Goal: Transaction & Acquisition: Book appointment/travel/reservation

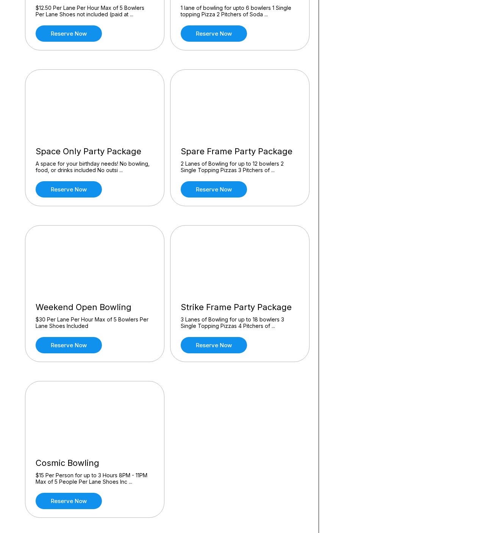
scroll to position [186, 0]
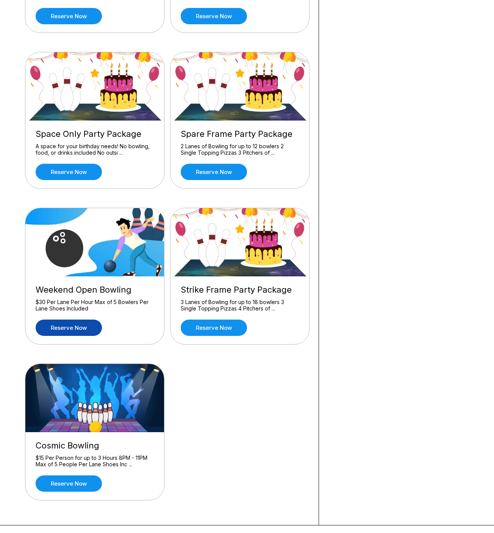
click at [83, 326] on link "Reserve now" at bounding box center [69, 327] width 66 height 16
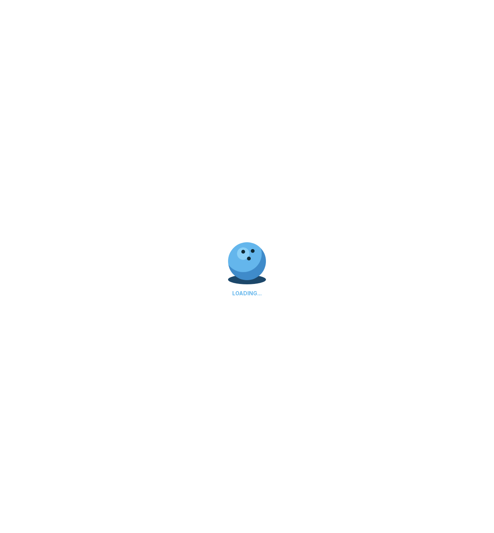
scroll to position [0, 0]
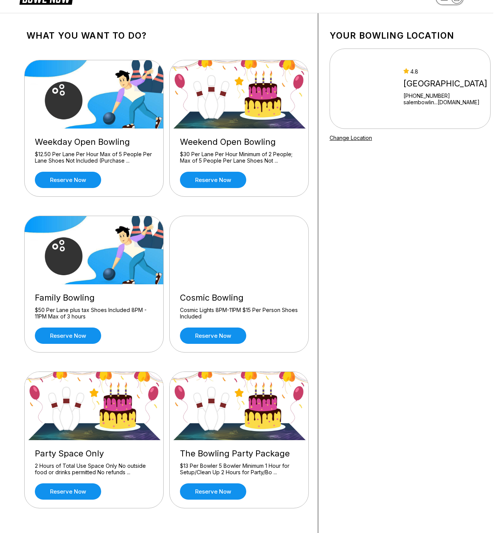
scroll to position [21, 3]
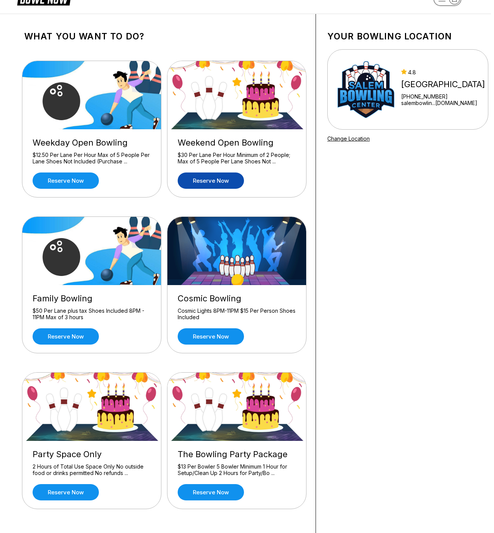
click at [211, 182] on link "Reserve now" at bounding box center [211, 180] width 66 height 16
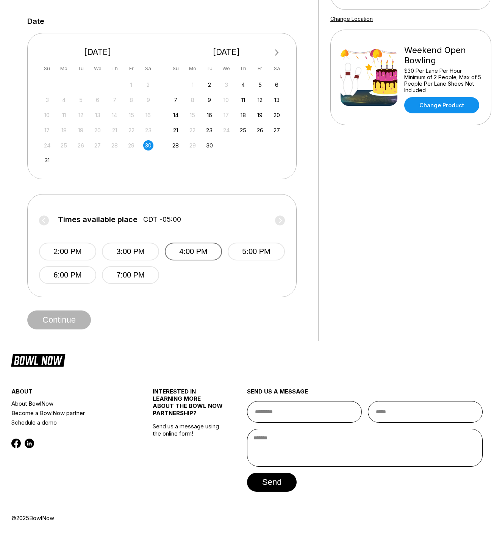
scroll to position [153, 0]
click at [121, 273] on button "7:00 PM" at bounding box center [130, 275] width 57 height 18
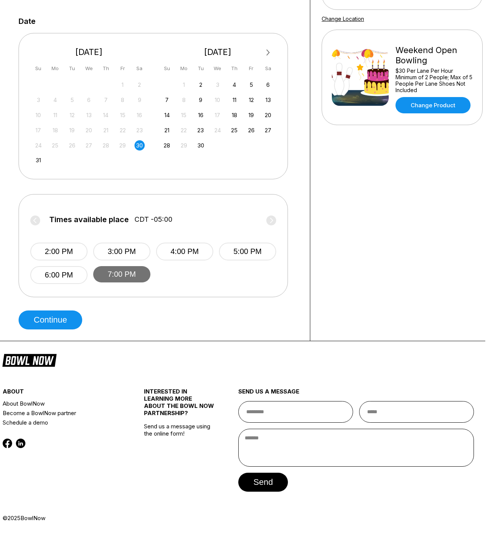
scroll to position [153, 9]
click at [76, 317] on button "Continue" at bounding box center [51, 319] width 64 height 19
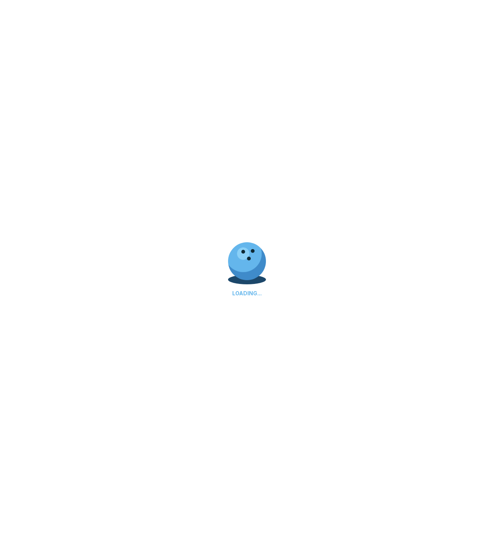
scroll to position [0, 0]
select select "**"
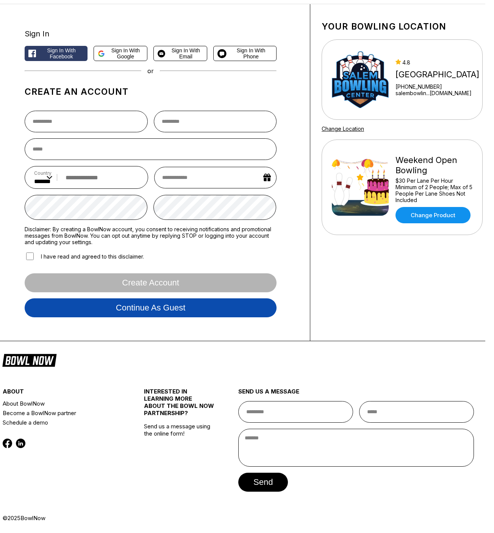
scroll to position [46, 9]
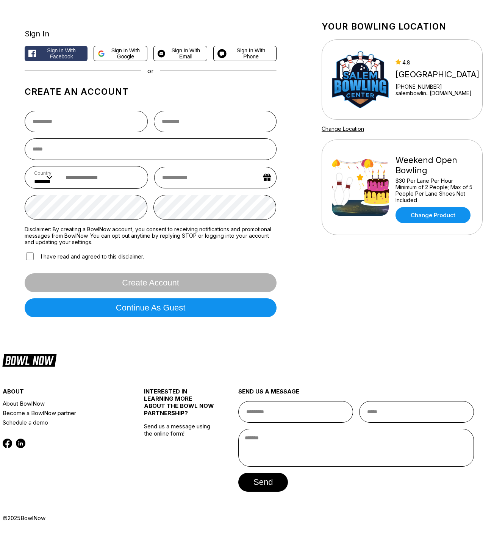
click at [36, 29] on div "Sign In" at bounding box center [151, 33] width 252 height 9
click at [48, 29] on div "Sign In" at bounding box center [151, 33] width 252 height 9
click at [170, 47] on span "Sign in with Email" at bounding box center [185, 53] width 35 height 12
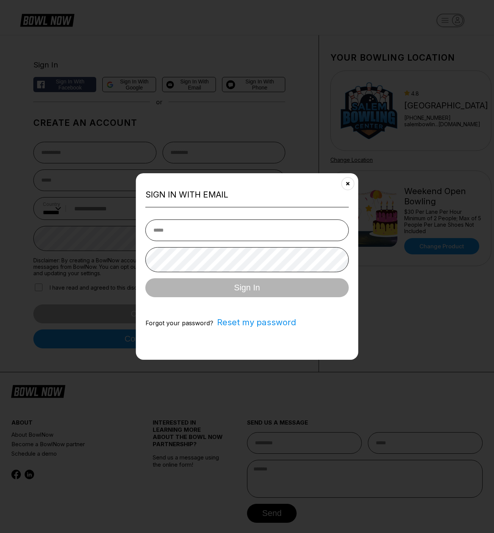
click at [189, 230] on input "email" at bounding box center [246, 230] width 203 height 22
type input "**********"
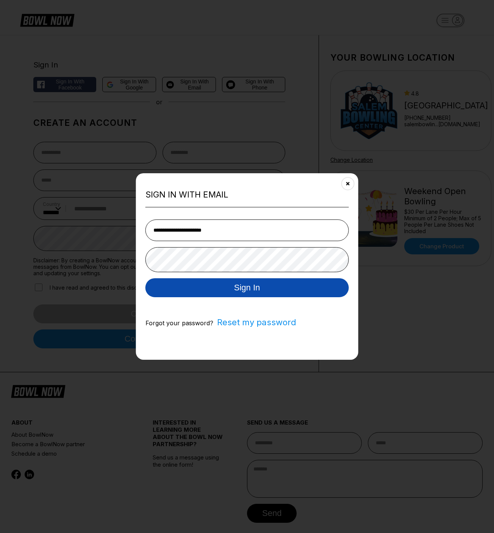
click at [222, 293] on button "Sign In" at bounding box center [246, 287] width 203 height 19
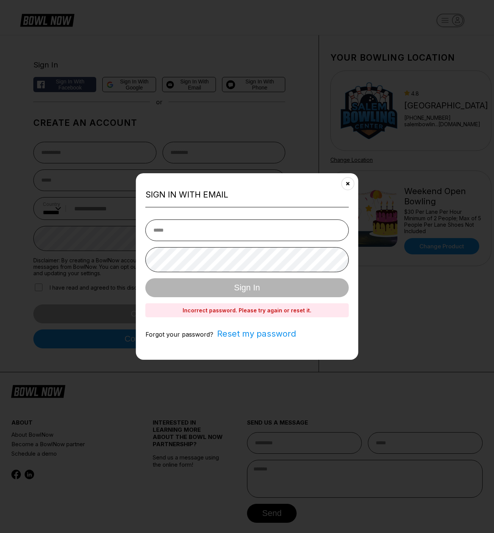
click at [244, 333] on span "Reset my password" at bounding box center [254, 333] width 83 height 10
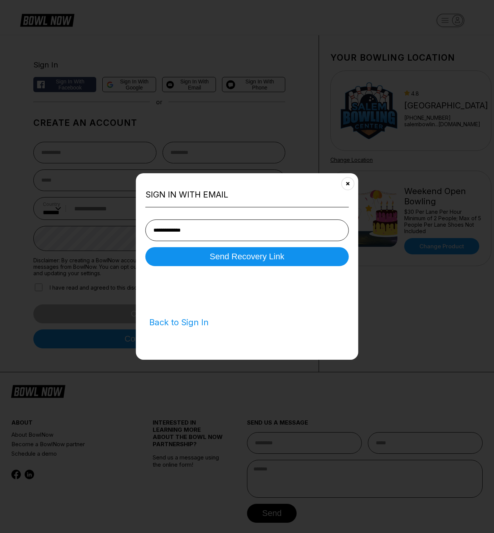
drag, startPoint x: 218, startPoint y: 229, endPoint x: 144, endPoint y: 222, distance: 74.5
click at [144, 222] on div "**********" at bounding box center [247, 266] width 222 height 186
type input "**********"
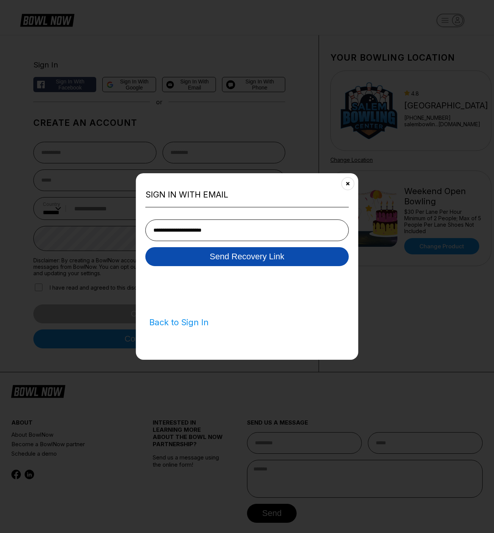
click at [195, 261] on button "Send Recovery Link" at bounding box center [246, 256] width 203 height 19
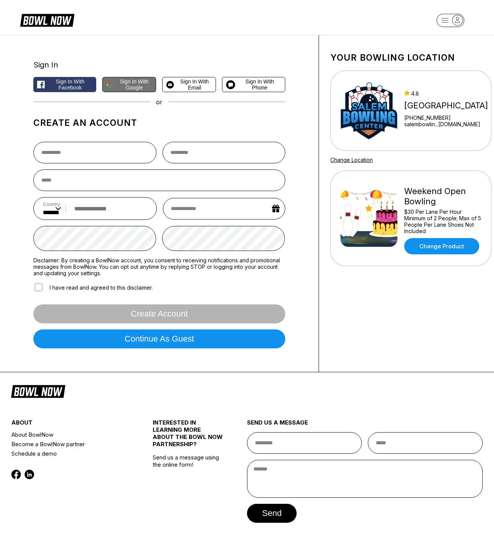
click at [128, 89] on span "Sign in with Google" at bounding box center [135, 84] width 36 height 12
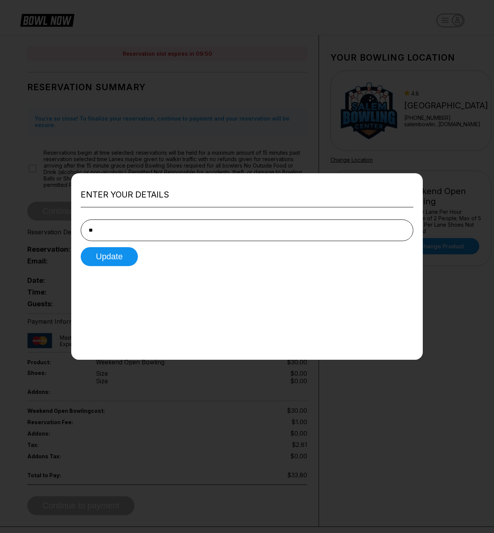
type input "*"
type input "**********"
click at [128, 262] on button "Update" at bounding box center [109, 256] width 57 height 19
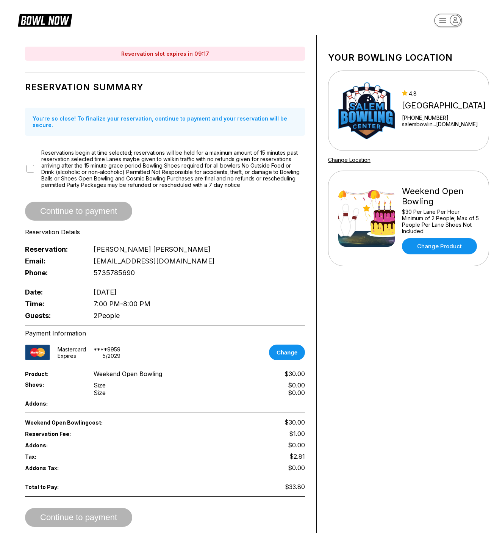
scroll to position [0, 2]
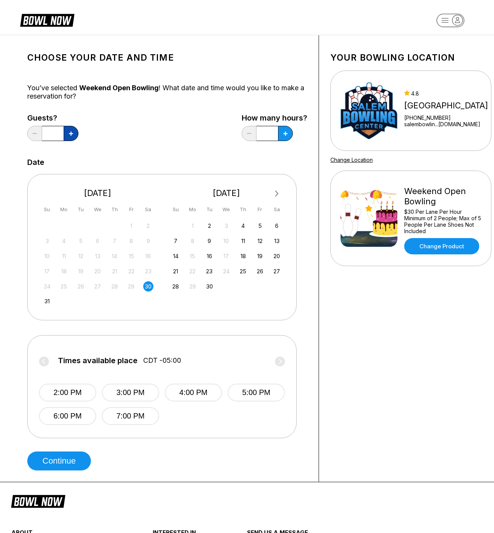
click at [70, 133] on icon at bounding box center [71, 133] width 4 height 4
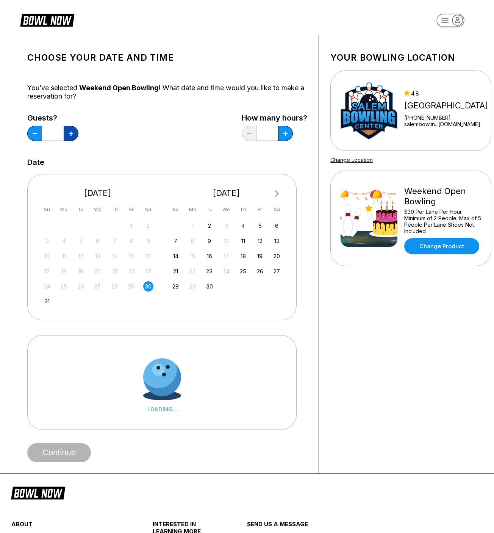
click at [70, 133] on icon at bounding box center [71, 133] width 4 height 4
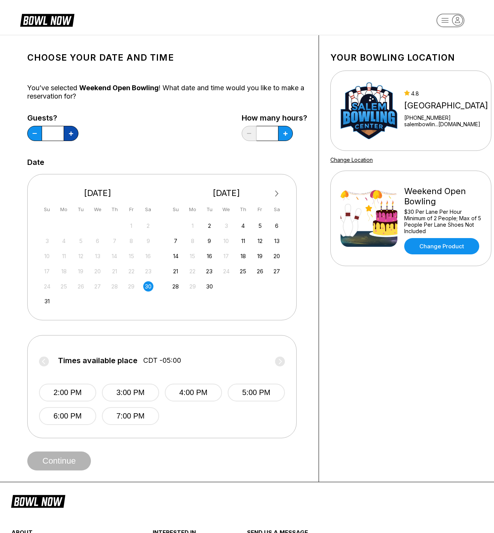
click at [70, 133] on icon at bounding box center [71, 133] width 4 height 4
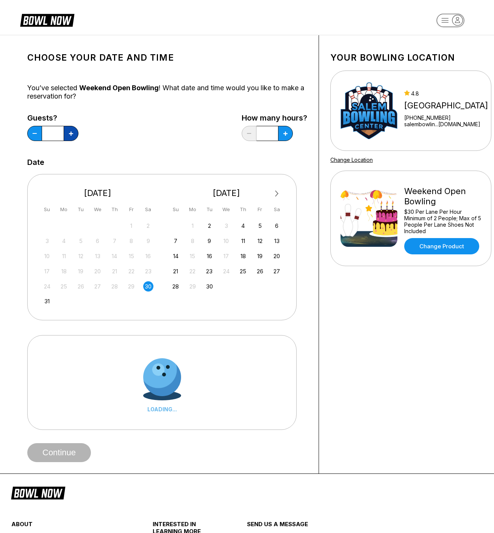
click at [70, 133] on icon at bounding box center [71, 133] width 4 height 4
type input "**"
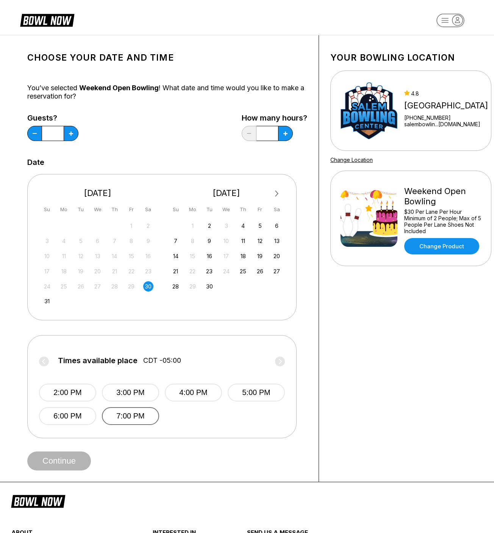
click at [140, 425] on button "7:00 PM" at bounding box center [130, 416] width 57 height 18
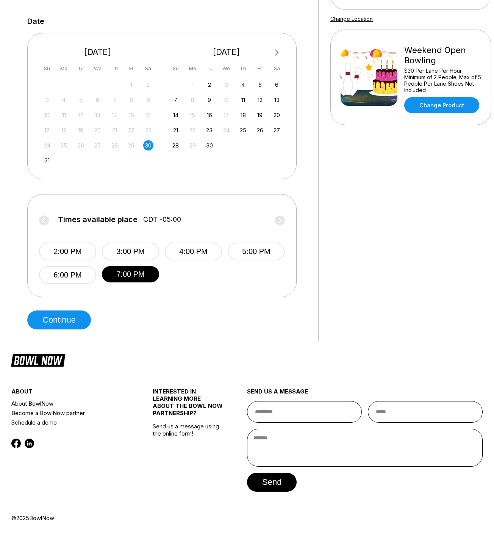
scroll to position [153, 0]
click at [78, 320] on button "Continue" at bounding box center [59, 319] width 64 height 19
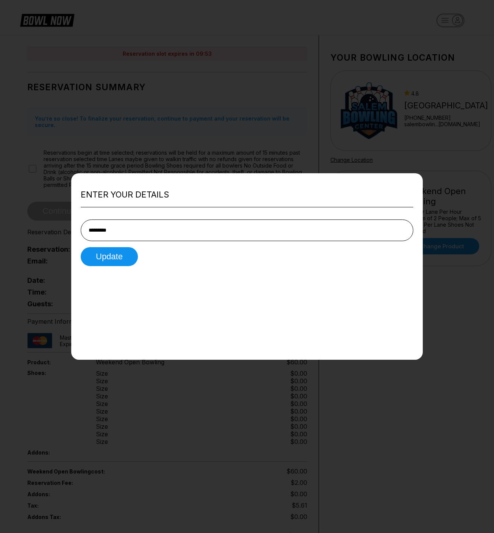
type input "**********"
click at [133, 261] on button "Update" at bounding box center [109, 256] width 57 height 19
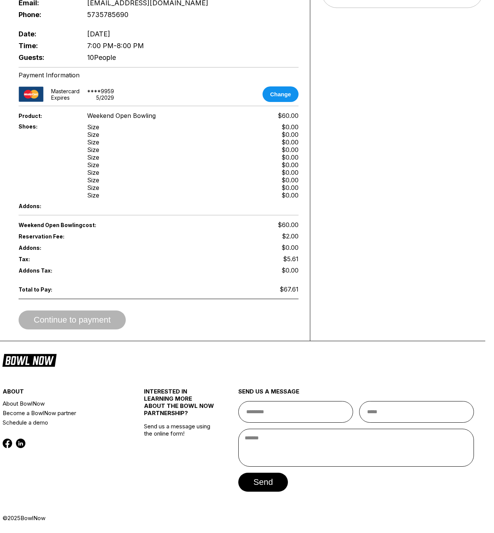
scroll to position [317, 9]
click at [153, 327] on div "Continue to payment" at bounding box center [159, 319] width 280 height 19
click at [113, 323] on div "Continue to payment" at bounding box center [159, 319] width 280 height 19
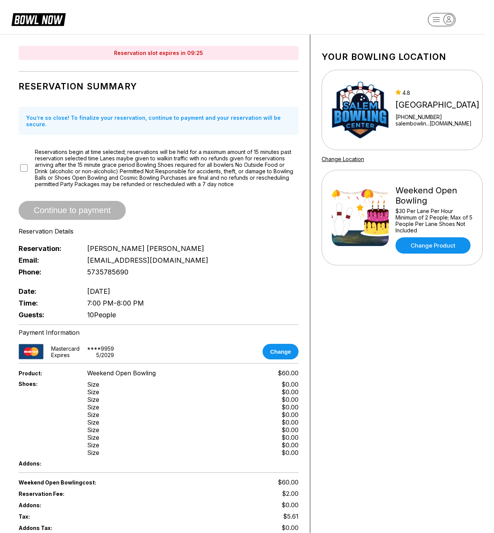
scroll to position [2, 9]
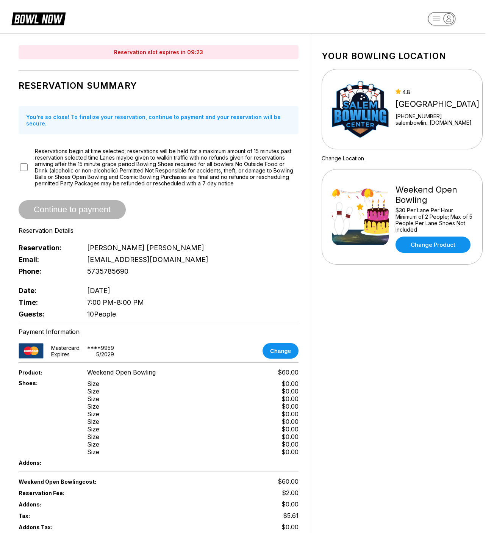
click at [90, 214] on span "Continue to payment" at bounding box center [72, 210] width 107 height 8
click at [92, 123] on div "You’re so close! To finalize your reservation, continue to payment and your res…" at bounding box center [159, 120] width 280 height 28
click at [322, 380] on div "Your bowling location 4.8 Salem Bowling Center +15737394201 salembowlin...hotma…" at bounding box center [402, 315] width 184 height 563
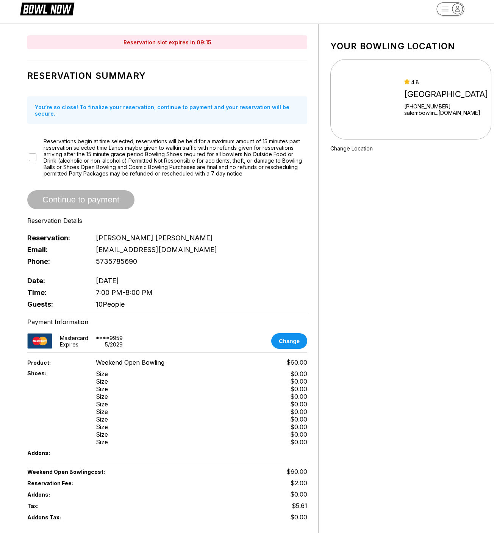
scroll to position [18, 1]
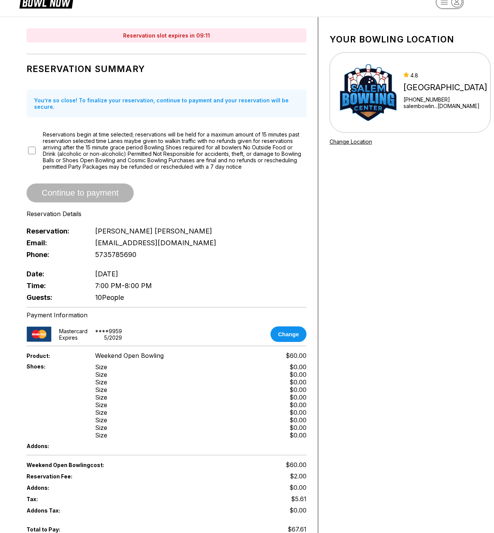
click at [119, 202] on div "Continue to payment" at bounding box center [167, 192] width 280 height 19
click at [116, 197] on span "Continue to payment" at bounding box center [80, 193] width 107 height 8
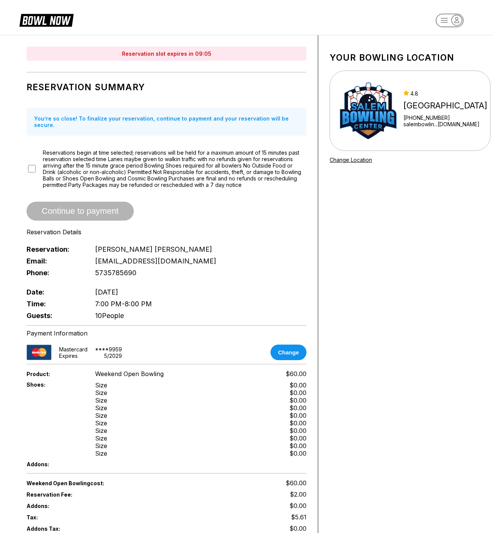
scroll to position [6, 1]
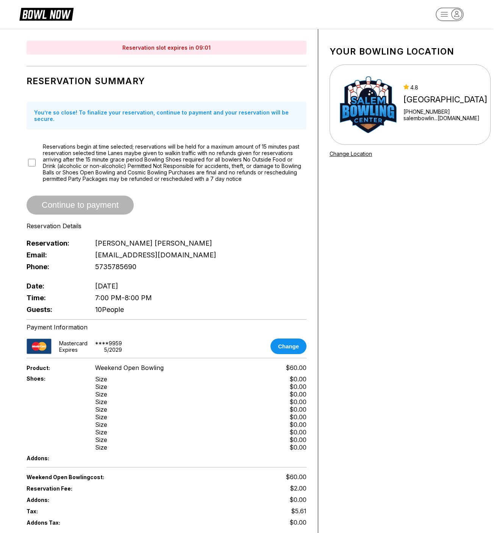
click at [448, 12] on rect "button" at bounding box center [450, 14] width 28 height 13
click at [350, 18] on header "Profile All Bookings Logout" at bounding box center [246, 11] width 494 height 35
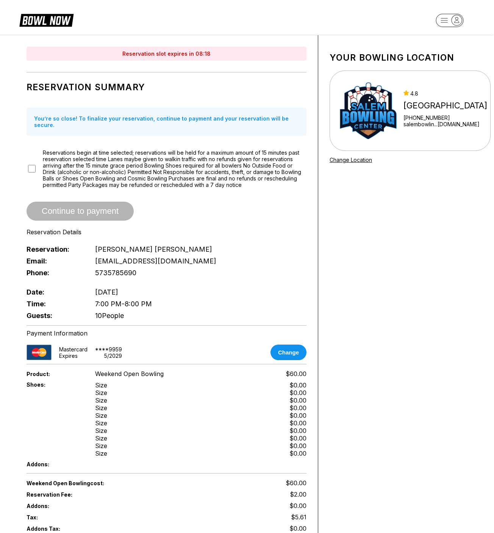
scroll to position [0, 1]
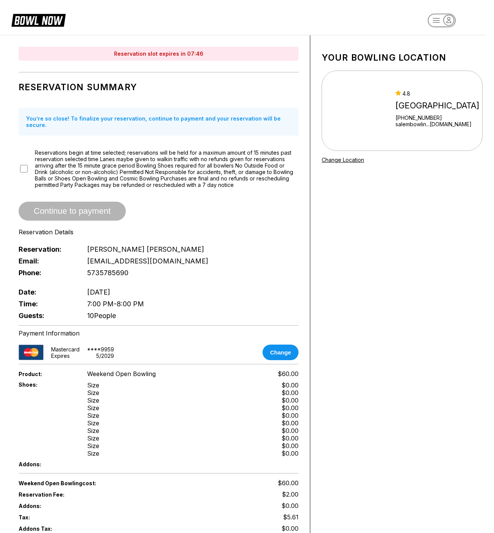
scroll to position [0, 9]
click at [280, 360] on button "Change" at bounding box center [280, 352] width 36 height 16
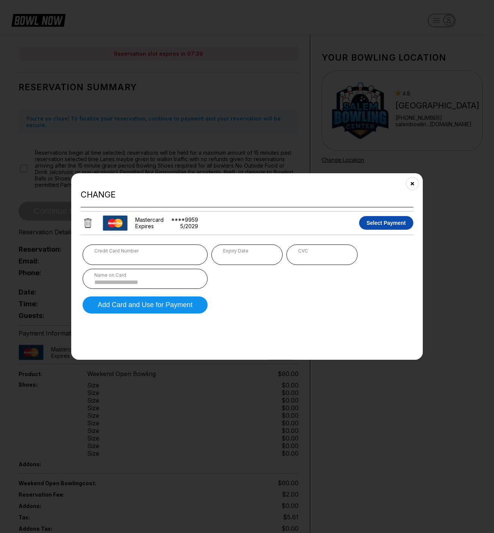
click at [379, 223] on button "Select Payment" at bounding box center [386, 223] width 55 height 14
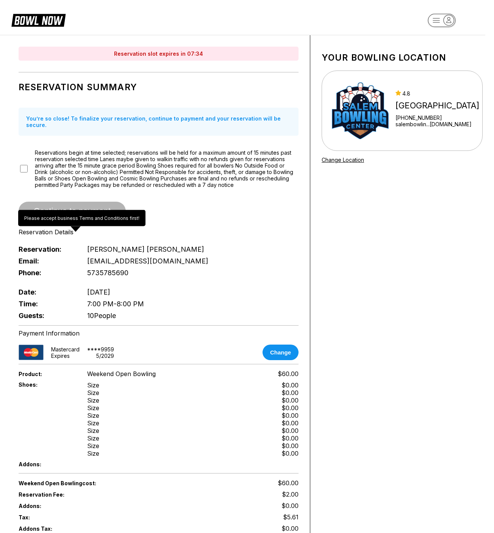
click at [33, 215] on span "Continue to payment" at bounding box center [72, 212] width 107 height 8
click at [170, 188] on span "Reservations begin at time selected; reservations will be held for a maximum am…" at bounding box center [167, 168] width 264 height 39
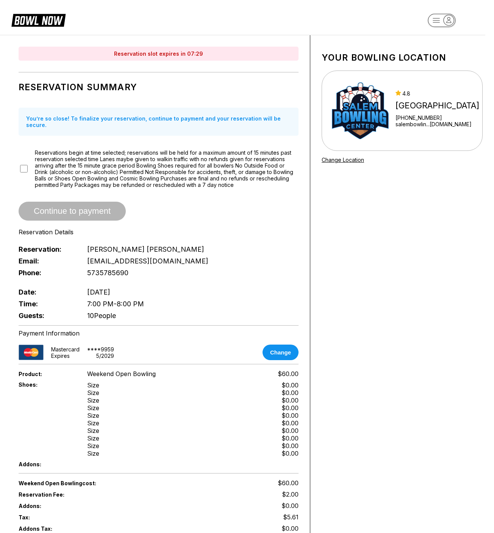
click at [118, 220] on div "Continue to payment" at bounding box center [159, 210] width 280 height 19
click at [108, 215] on span "Continue to payment" at bounding box center [72, 212] width 107 height 8
click at [438, 22] on rect "button" at bounding box center [442, 20] width 28 height 13
click at [439, 40] on div "Profile" at bounding box center [441, 43] width 53 height 13
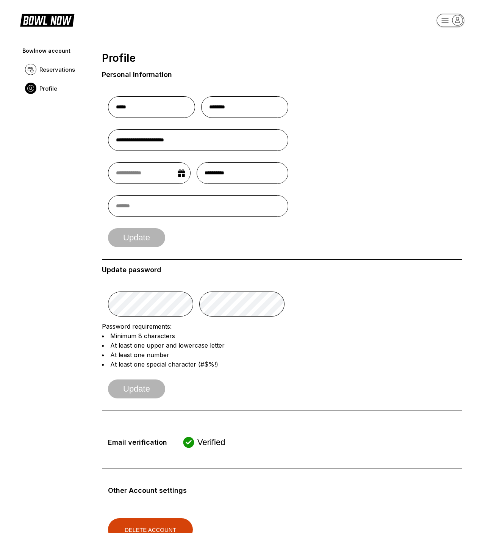
scroll to position [0, 0]
click at [59, 71] on span "Reservations" at bounding box center [57, 69] width 36 height 7
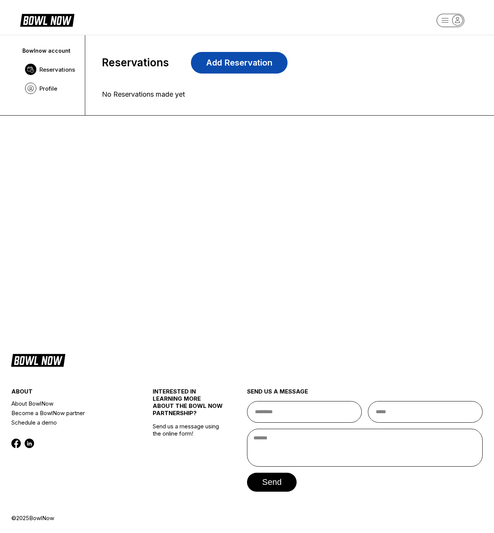
click at [230, 61] on link "Add Reservation" at bounding box center [239, 63] width 97 height 22
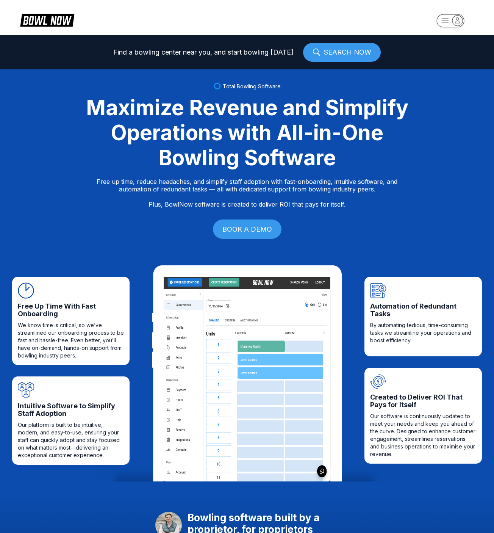
click at [454, 23] on icon "button" at bounding box center [457, 20] width 10 height 10
click at [455, 74] on div "Logout" at bounding box center [450, 72] width 53 height 13
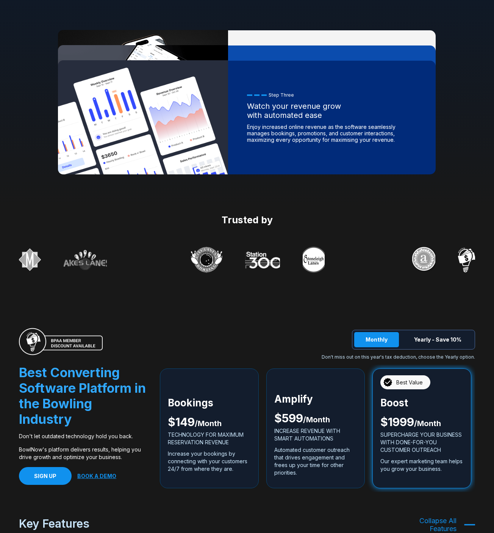
scroll to position [1163, 0]
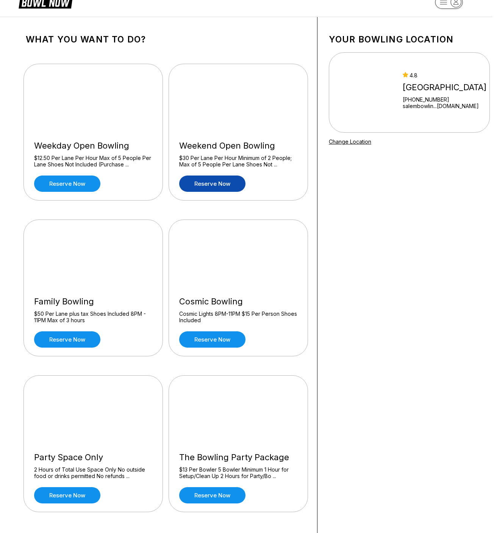
scroll to position [20, 2]
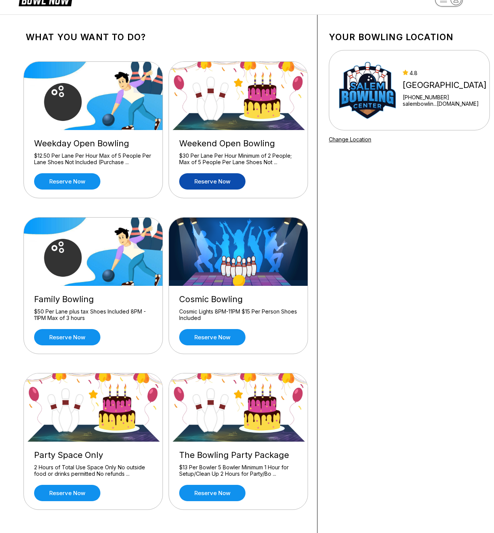
click at [231, 180] on link "Reserve now" at bounding box center [212, 181] width 66 height 16
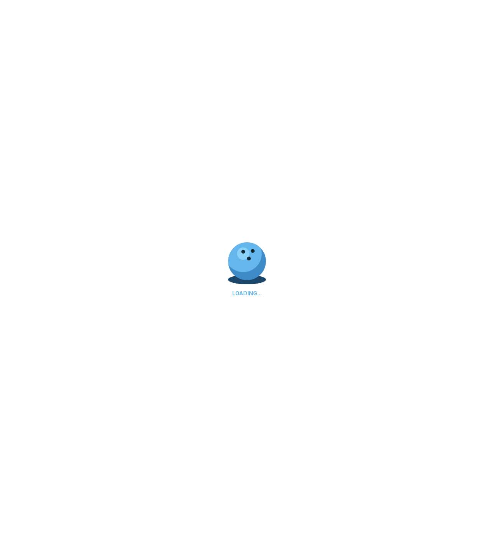
scroll to position [0, 0]
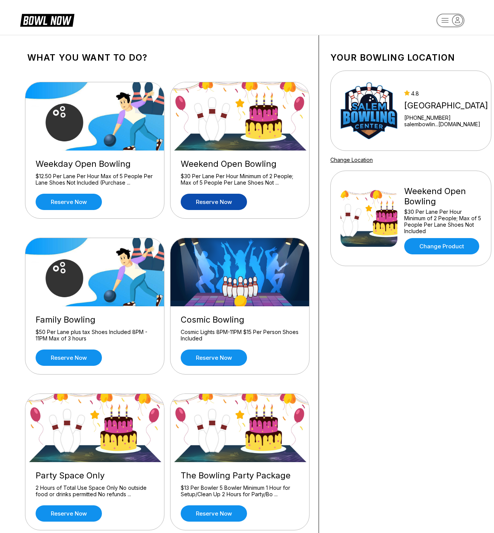
click at [235, 203] on link "Reserve now" at bounding box center [214, 202] width 66 height 16
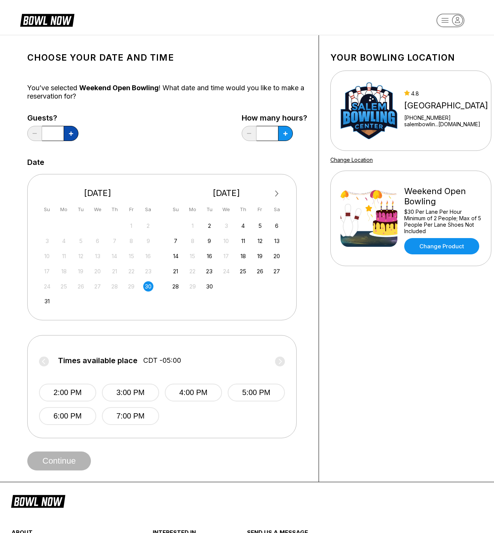
click at [74, 130] on button at bounding box center [71, 133] width 15 height 15
click at [59, 135] on input "*" at bounding box center [53, 133] width 22 height 15
click at [72, 126] on button at bounding box center [71, 133] width 15 height 15
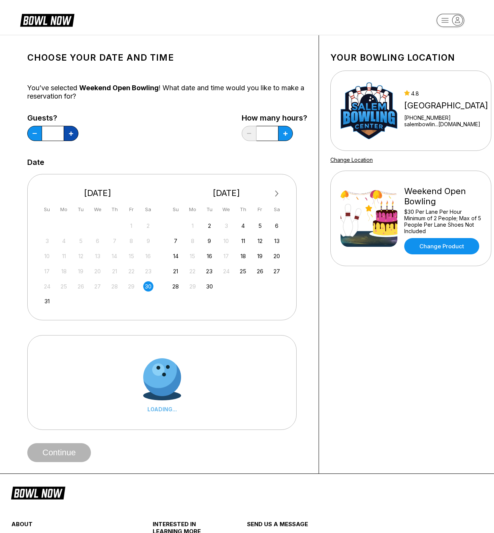
click at [72, 128] on button at bounding box center [71, 133] width 15 height 15
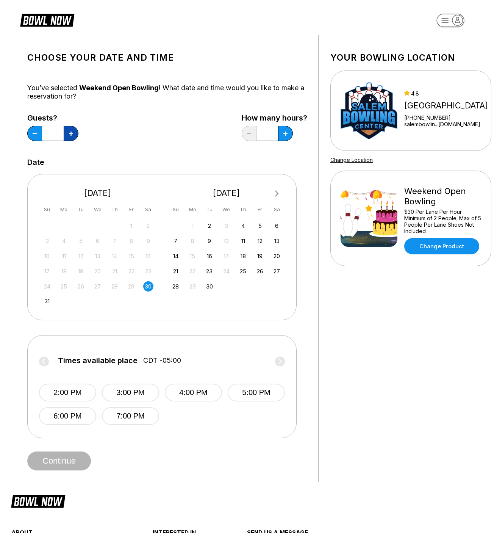
click at [72, 128] on button at bounding box center [71, 133] width 15 height 15
type input "**"
click at [139, 425] on button "7:00 PM" at bounding box center [130, 416] width 57 height 18
click at [78, 135] on button at bounding box center [71, 133] width 15 height 15
click at [42, 136] on button at bounding box center [34, 133] width 15 height 15
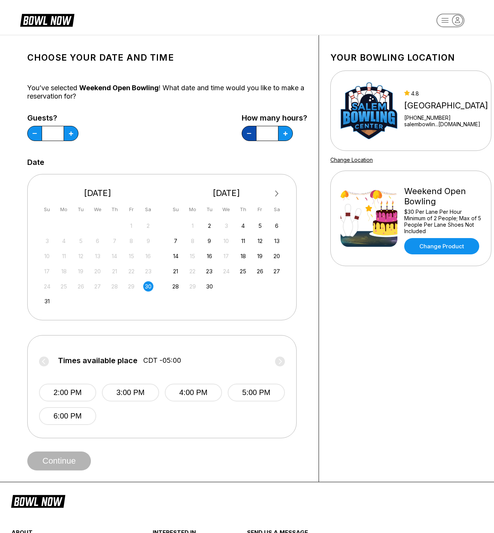
type input "*"
click at [142, 425] on button "7:00 PM" at bounding box center [130, 416] width 57 height 18
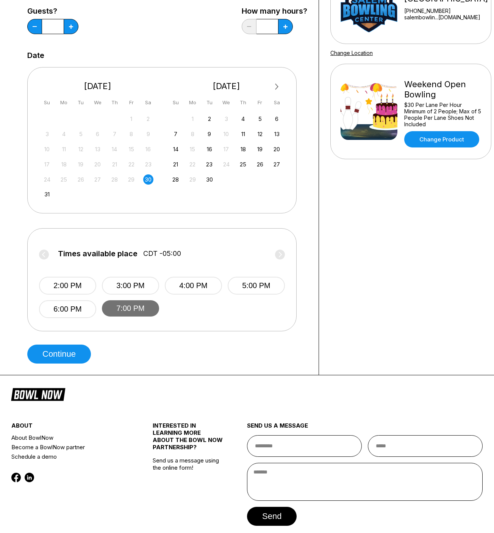
scroll to position [114, 0]
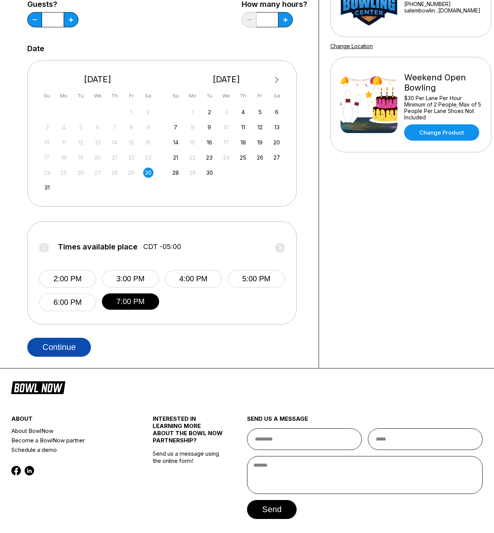
click at [71, 356] on button "Continue" at bounding box center [59, 346] width 64 height 19
select select "**"
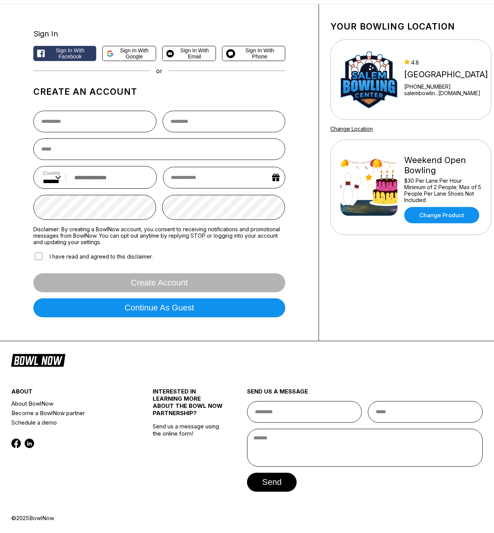
scroll to position [0, 0]
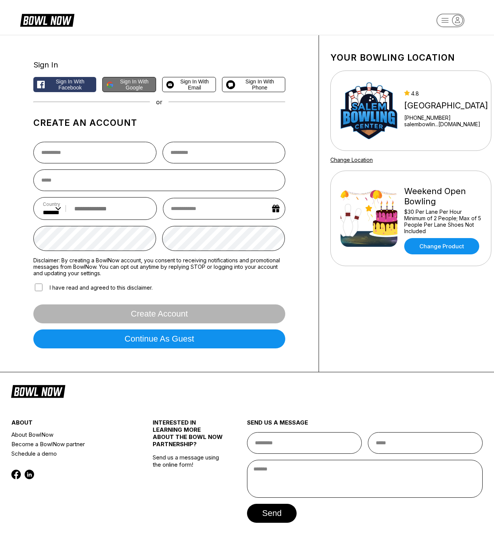
click at [117, 86] on span "Sign in with Google" at bounding box center [135, 84] width 36 height 12
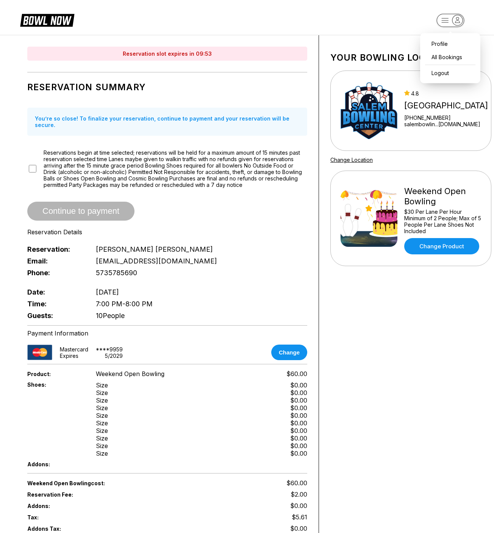
click at [458, 19] on icon "button" at bounding box center [457, 20] width 10 height 10
click at [452, 73] on div "Logout" at bounding box center [450, 72] width 53 height 13
select select "**"
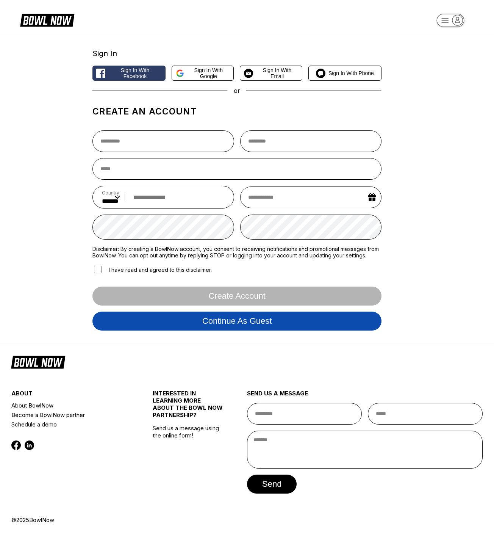
click at [152, 330] on button "Continue as guest" at bounding box center [236, 320] width 289 height 19
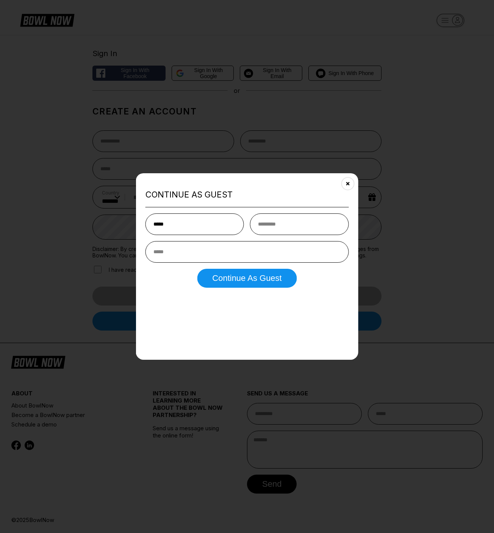
type input "*****"
type input "********"
type input "**********"
click at [244, 280] on button "Continue as Guest" at bounding box center [247, 277] width 100 height 19
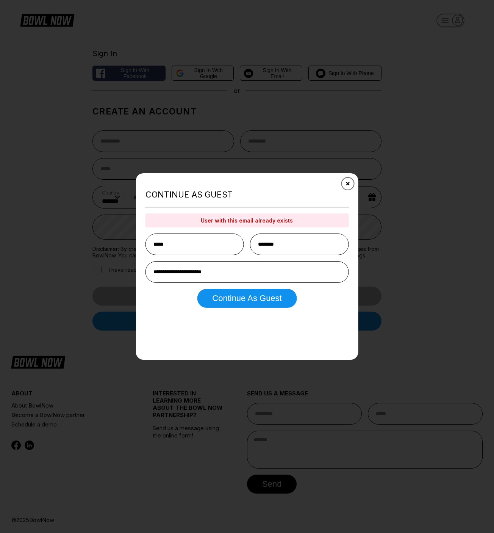
click at [349, 181] on button "Close" at bounding box center [347, 183] width 19 height 19
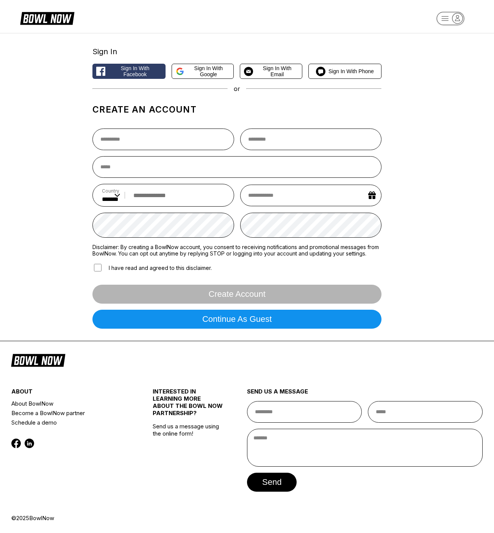
scroll to position [27, 0]
click at [222, 65] on span "Sign in with Google" at bounding box center [208, 71] width 42 height 12
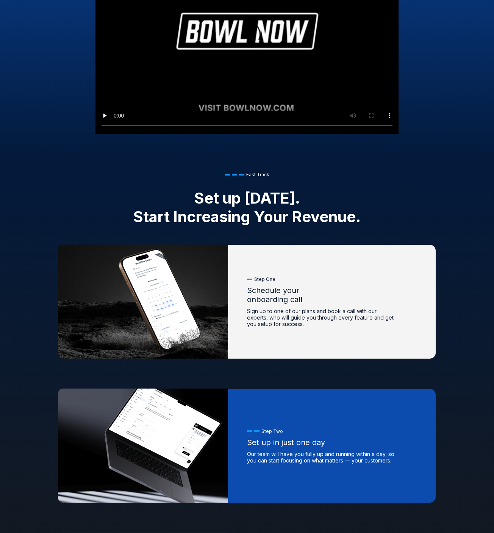
scroll to position [655, 0]
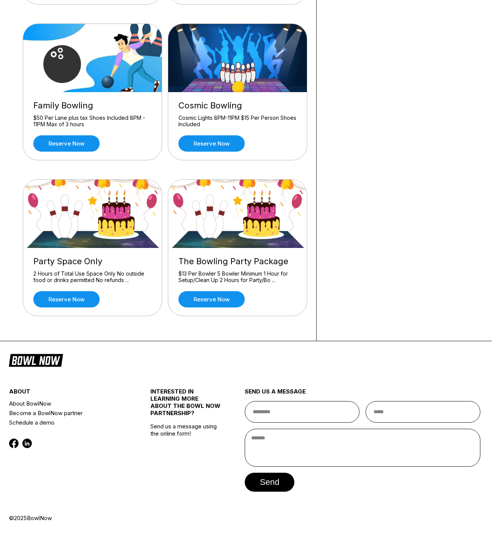
scroll to position [221, 2]
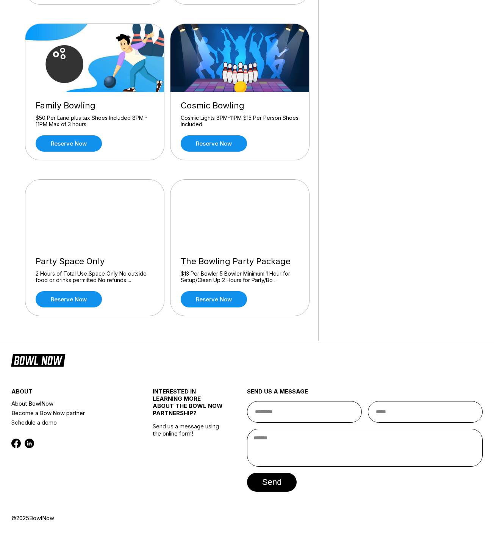
scroll to position [221, 0]
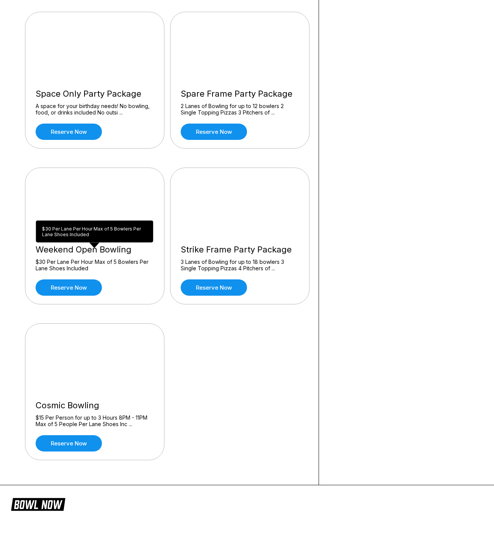
scroll to position [201, 0]
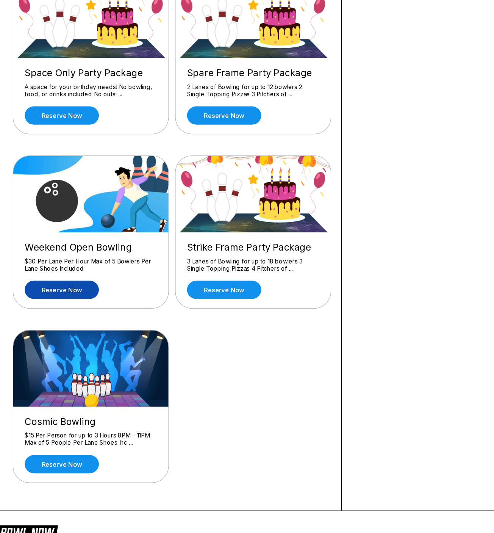
click at [81, 303] on link "Reserve now" at bounding box center [69, 311] width 66 height 16
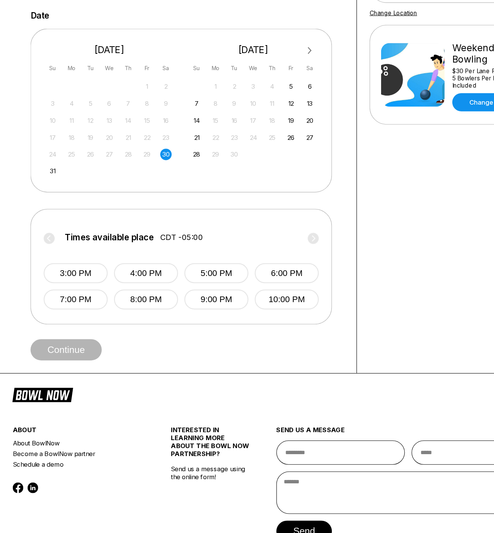
scroll to position [94, 0]
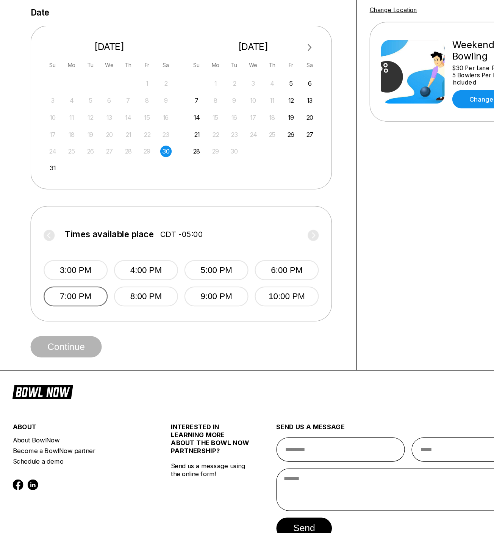
click at [80, 312] on button "7:00 PM" at bounding box center [67, 321] width 57 height 18
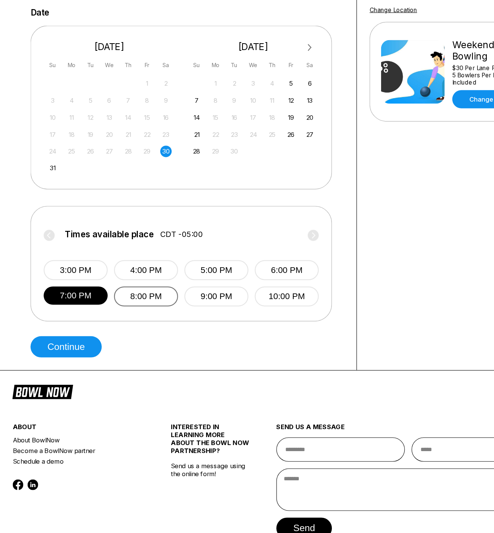
click at [131, 312] on button "8:00 PM" at bounding box center [130, 321] width 57 height 18
click at [75, 312] on button "7:00 PM" at bounding box center [67, 321] width 57 height 18
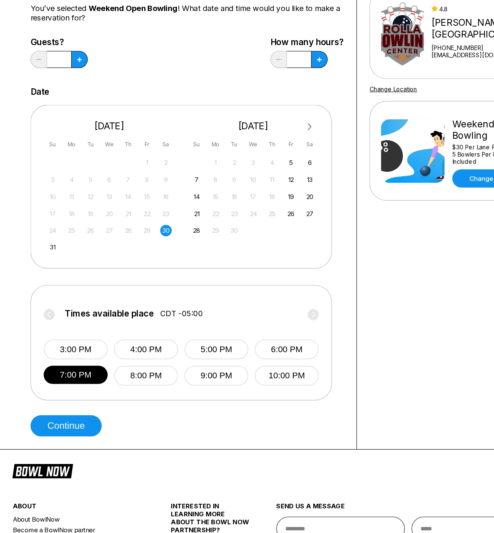
scroll to position [76, 0]
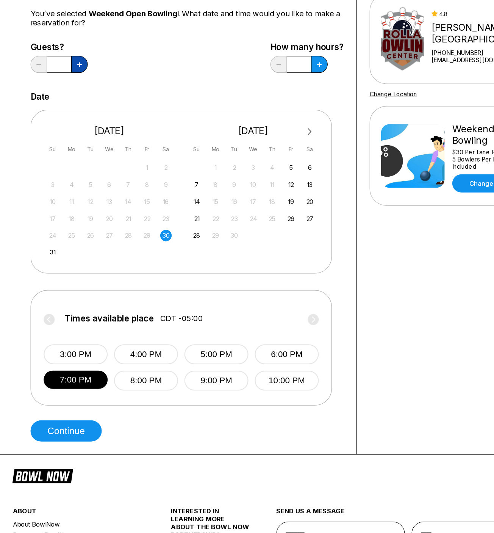
click at [72, 60] on icon at bounding box center [71, 58] width 4 height 4
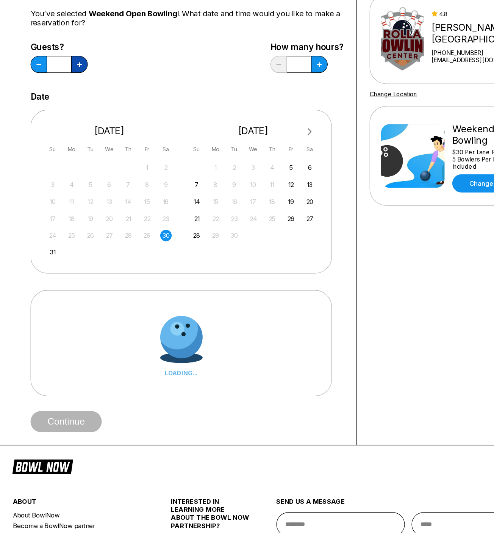
click at [72, 60] on icon at bounding box center [71, 58] width 4 height 4
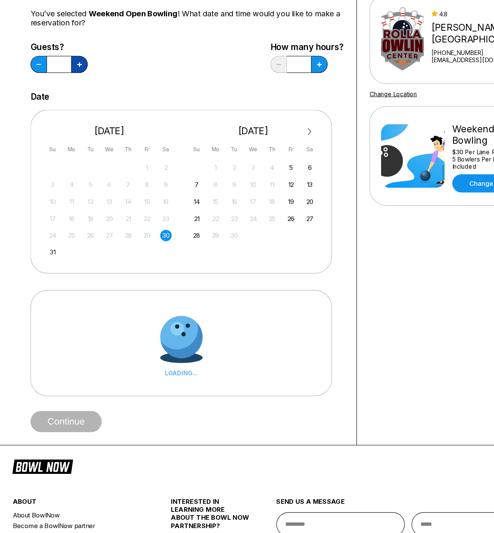
click at [72, 60] on icon at bounding box center [71, 58] width 4 height 4
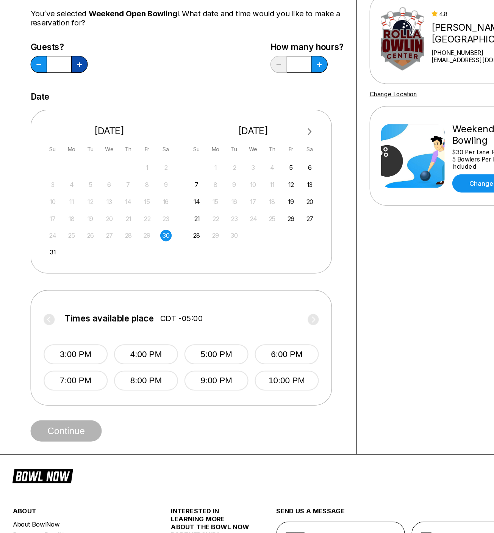
click at [72, 57] on icon at bounding box center [71, 58] width 4 height 4
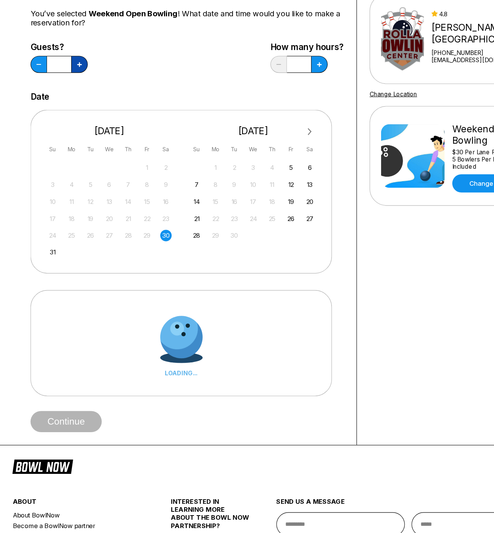
type input "**"
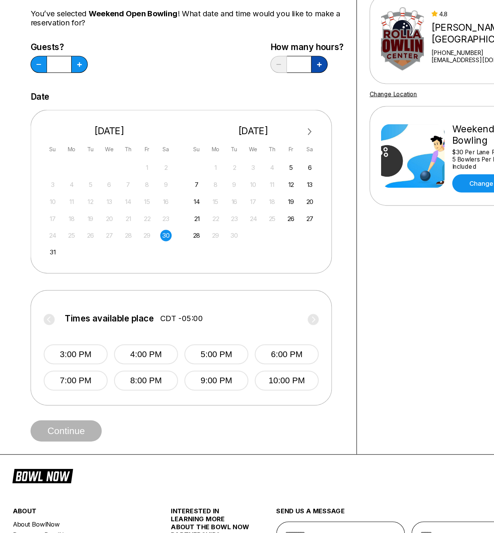
click at [73, 60] on icon at bounding box center [71, 58] width 4 height 4
type input "*"
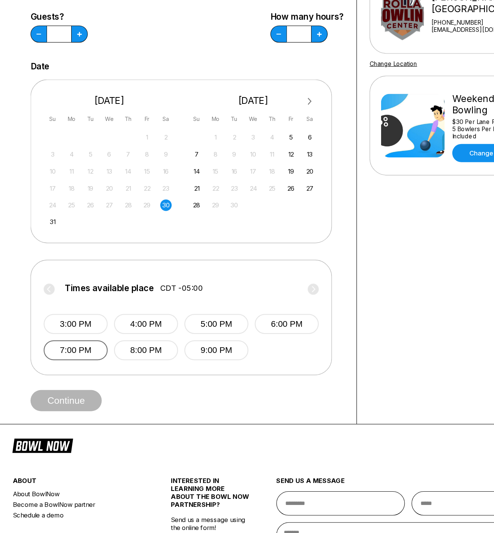
click at [75, 331] on button "7:00 PM" at bounding box center [67, 340] width 57 height 18
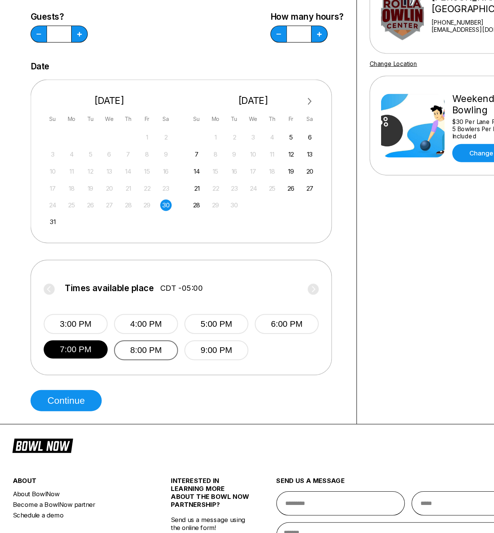
click at [121, 331] on button "8:00 PM" at bounding box center [130, 340] width 57 height 18
click at [67, 331] on button "7:00 PM" at bounding box center [67, 340] width 57 height 18
click at [70, 375] on button "Continue" at bounding box center [59, 384] width 64 height 19
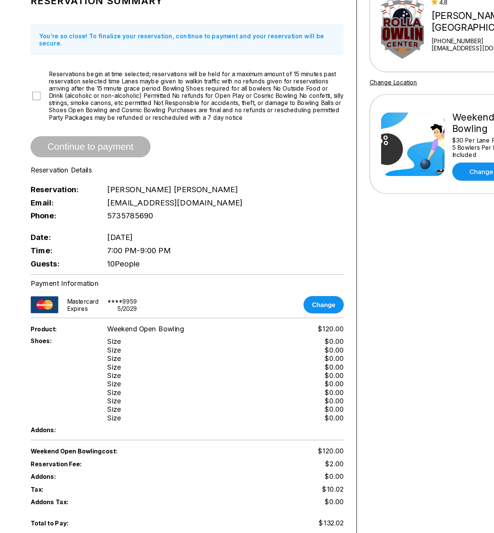
scroll to position [86, 0]
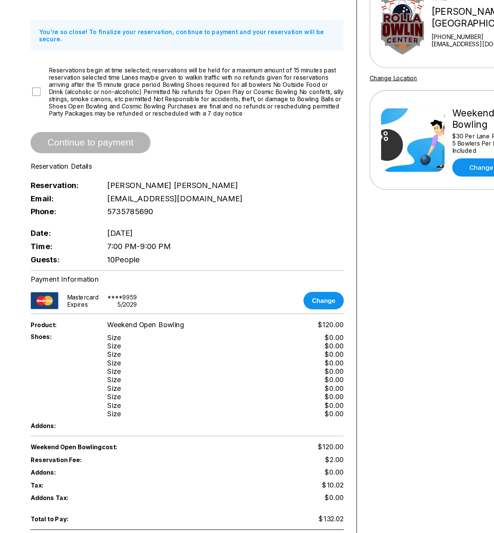
click at [59, 84] on span "Reservations begin at time selected; reservations will be held for a maximum am…" at bounding box center [176, 85] width 264 height 45
click at [231, 143] on div "Reservation Summary You’re so close! To finalize your reservation, continue to …" at bounding box center [167, 115] width 280 height 251
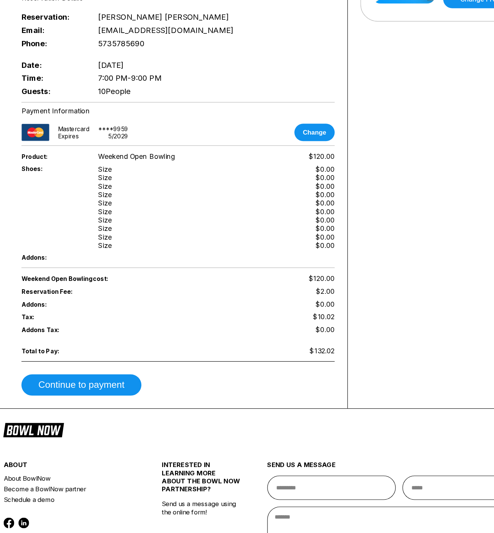
scroll to position [186, 0]
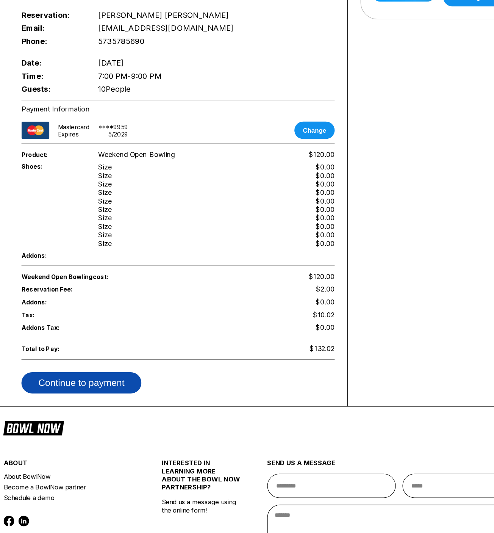
click at [111, 407] on button "Continue to payment" at bounding box center [80, 398] width 107 height 19
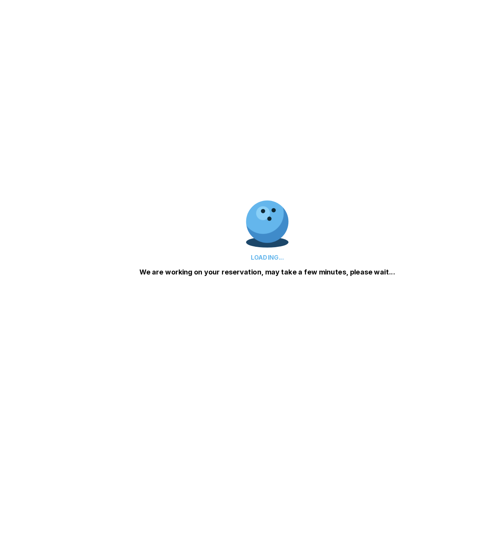
scroll to position [0, 0]
